Goal: Navigation & Orientation: Find specific page/section

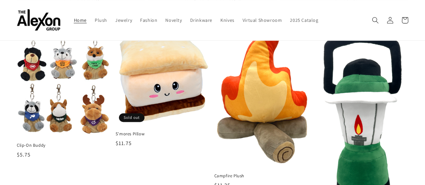
scroll to position [67, 0]
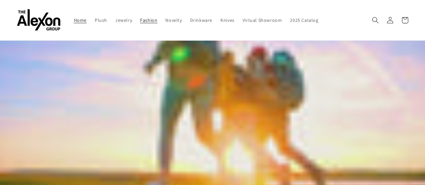
click at [140, 17] on span "Fashion" at bounding box center [148, 20] width 17 height 6
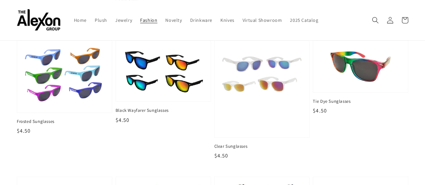
scroll to position [56, 0]
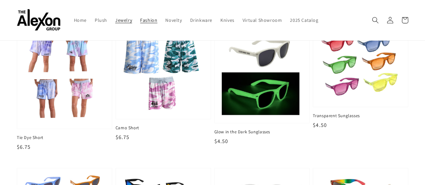
click at [115, 17] on span "Jewelry" at bounding box center [123, 20] width 17 height 6
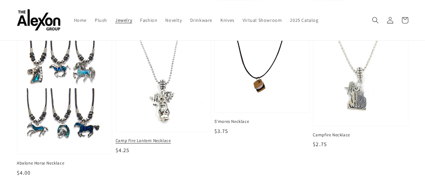
scroll to position [202, 0]
